Goal: Task Accomplishment & Management: Manage account settings

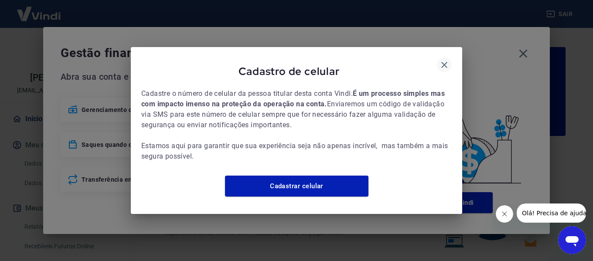
click at [441, 60] on icon "button" at bounding box center [444, 65] width 10 height 10
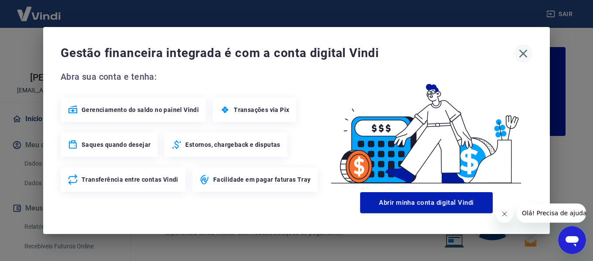
click at [527, 53] on icon "button" at bounding box center [523, 54] width 14 height 14
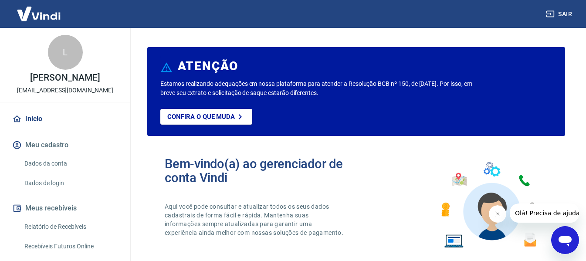
click at [67, 222] on link "Relatório de Recebíveis" at bounding box center [70, 227] width 99 height 18
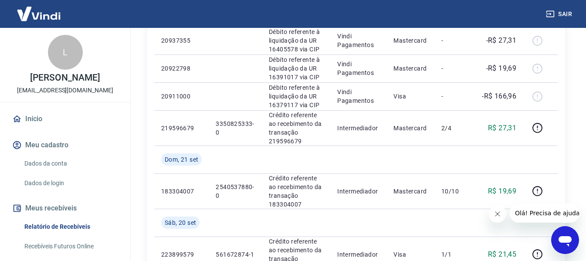
scroll to position [436, 0]
